Goal: Navigation & Orientation: Find specific page/section

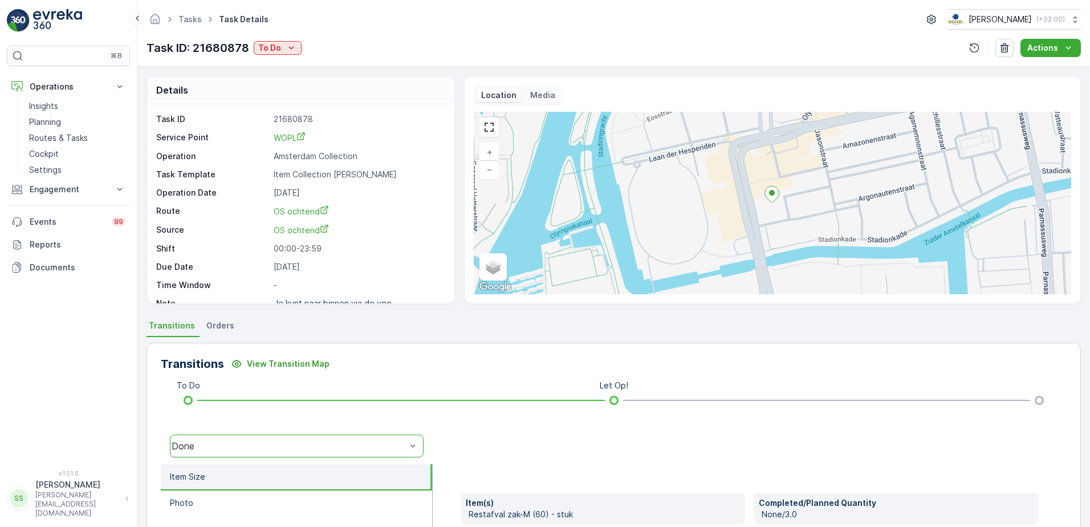
scroll to position [15, 0]
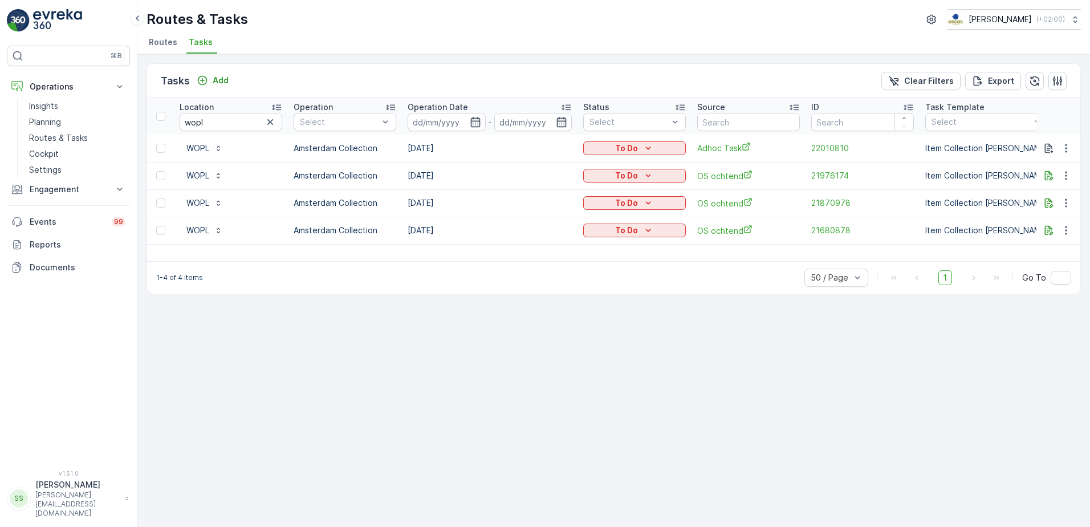
drag, startPoint x: 401, startPoint y: 31, endPoint x: 386, endPoint y: 24, distance: 15.8
click at [401, 31] on div "Routes & Tasks [PERSON_NAME] ( +02:00 ) Routes Tasks" at bounding box center [613, 27] width 952 height 54
click at [324, 36] on ul "Routes Tasks" at bounding box center [608, 43] width 925 height 19
click at [43, 106] on p "Insights" at bounding box center [43, 105] width 29 height 11
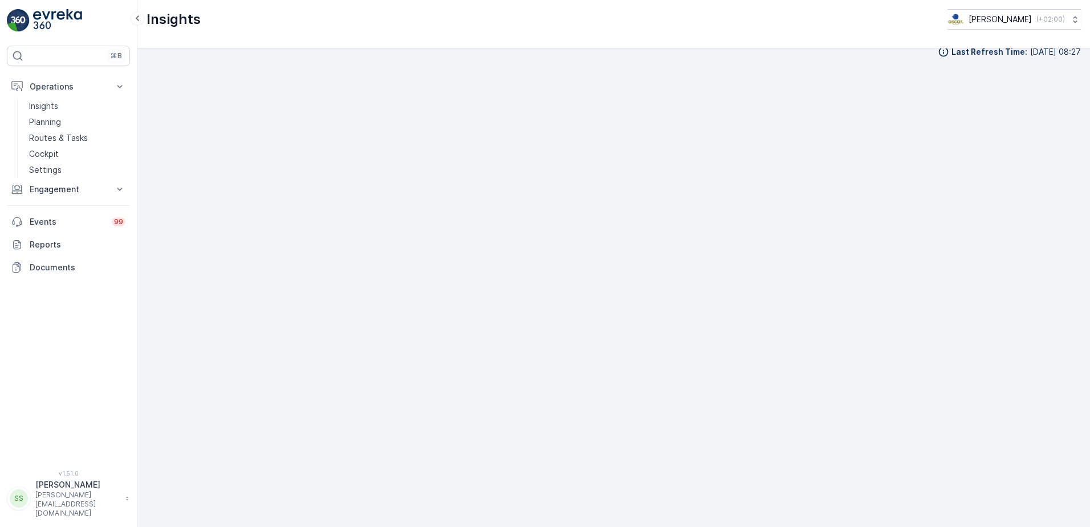
scroll to position [13, 0]
click at [59, 189] on p "Engagement" at bounding box center [69, 189] width 78 height 11
click at [50, 209] on p "Insights" at bounding box center [43, 208] width 29 height 11
click at [1078, 297] on div "Last Refresh Time : [DATE] 08:20" at bounding box center [613, 287] width 952 height 478
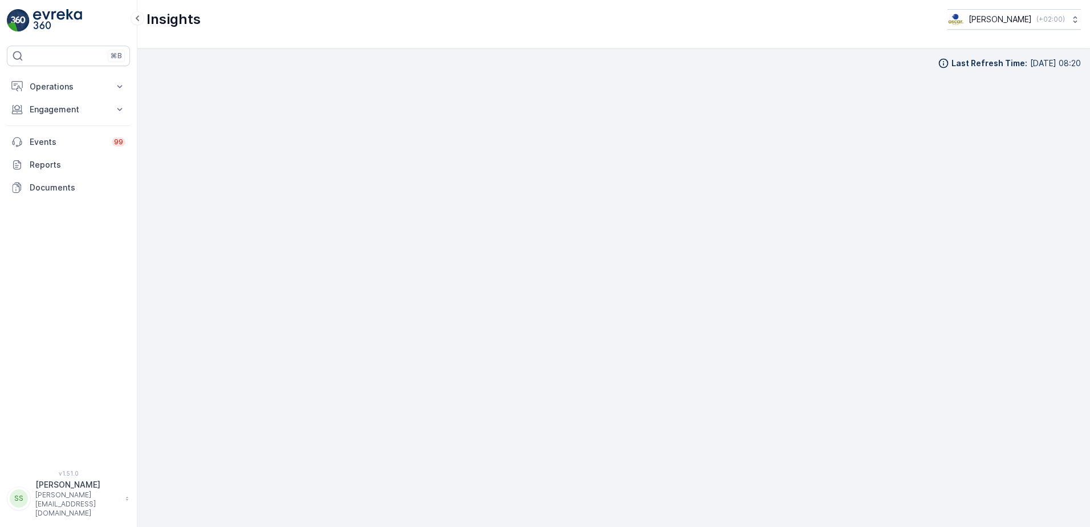
click at [131, 85] on div "⌘B Operations Insights Planning Routes & Tasks Cockpit Settings Engagement Insi…" at bounding box center [68, 263] width 137 height 527
click at [173, 75] on div "Last Refresh Time : [DATE] 08:20" at bounding box center [613, 288] width 934 height 460
click at [118, 83] on icon at bounding box center [119, 86] width 11 height 11
